Goal: Navigation & Orientation: Go to known website

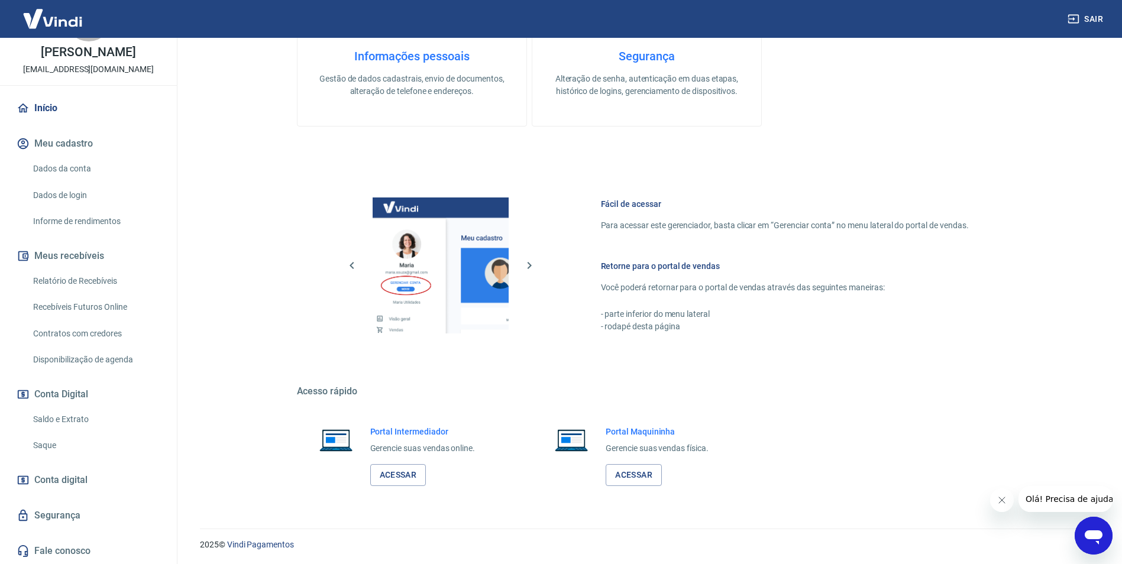
scroll to position [358, 0]
click at [393, 473] on link "Acessar" at bounding box center [398, 474] width 56 height 22
